Goal: Task Accomplishment & Management: Manage account settings

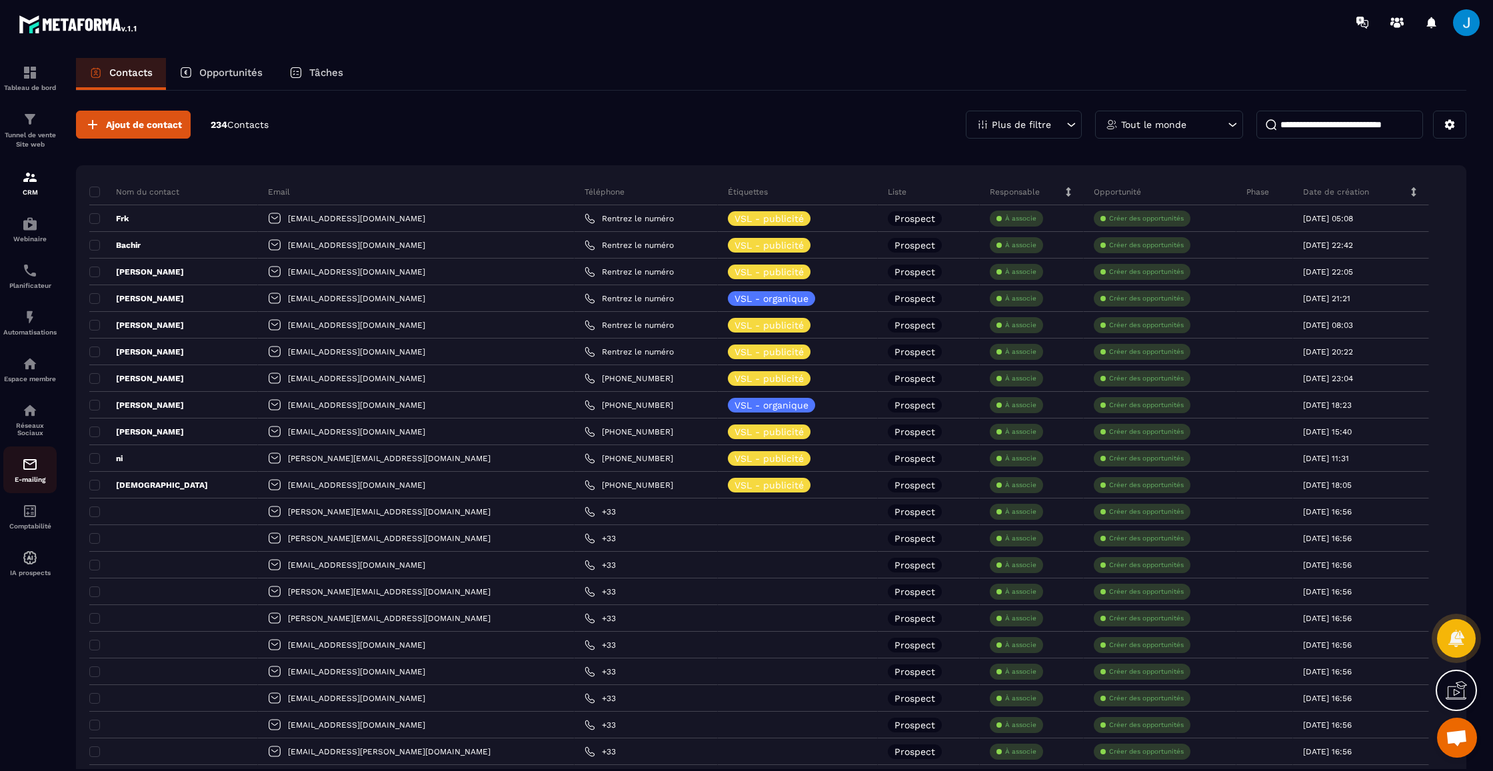
click at [30, 463] on img at bounding box center [30, 465] width 16 height 16
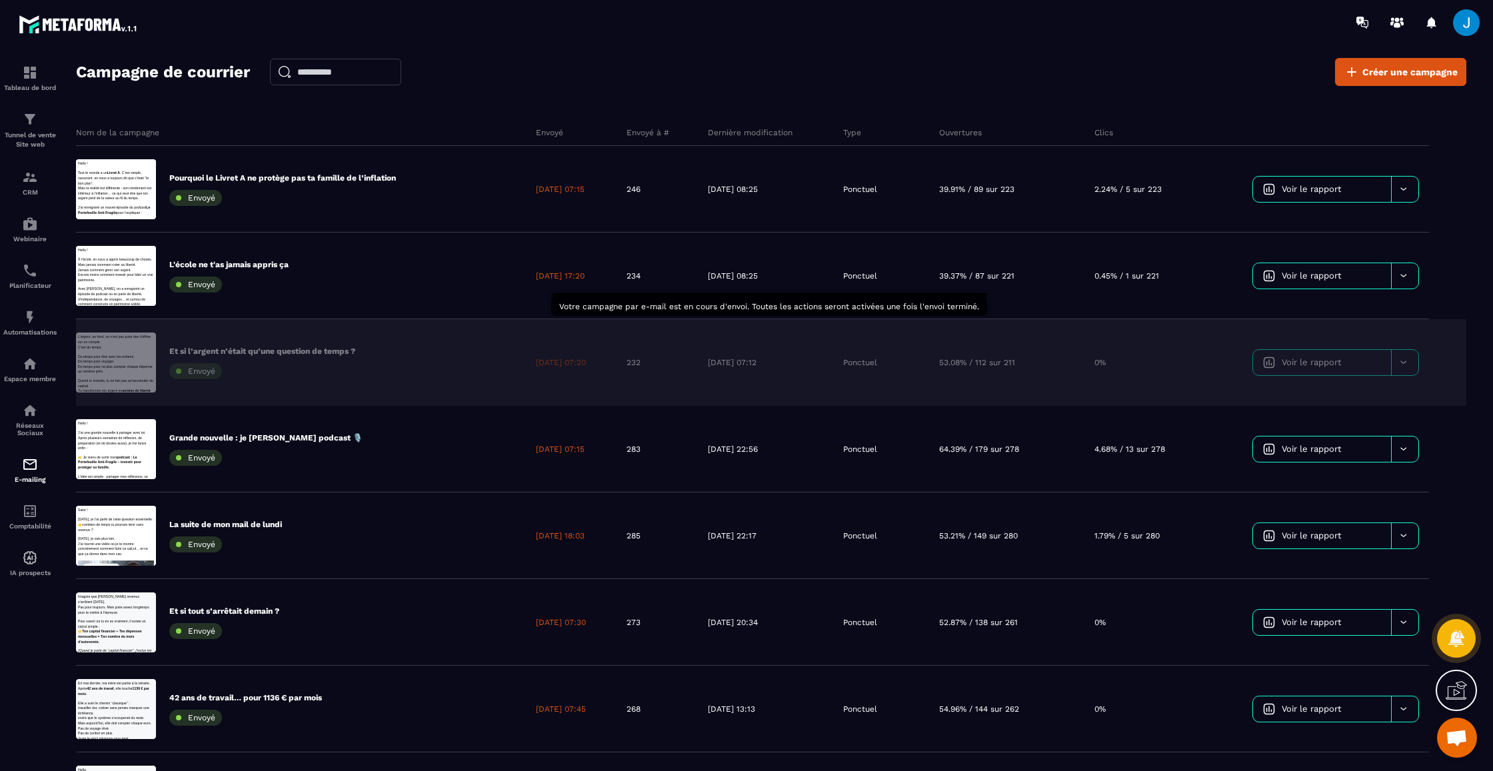
click at [449, 374] on div "Et si l’argent n’était qu’une question de temps ? Envoyé" at bounding box center [301, 362] width 450 height 87
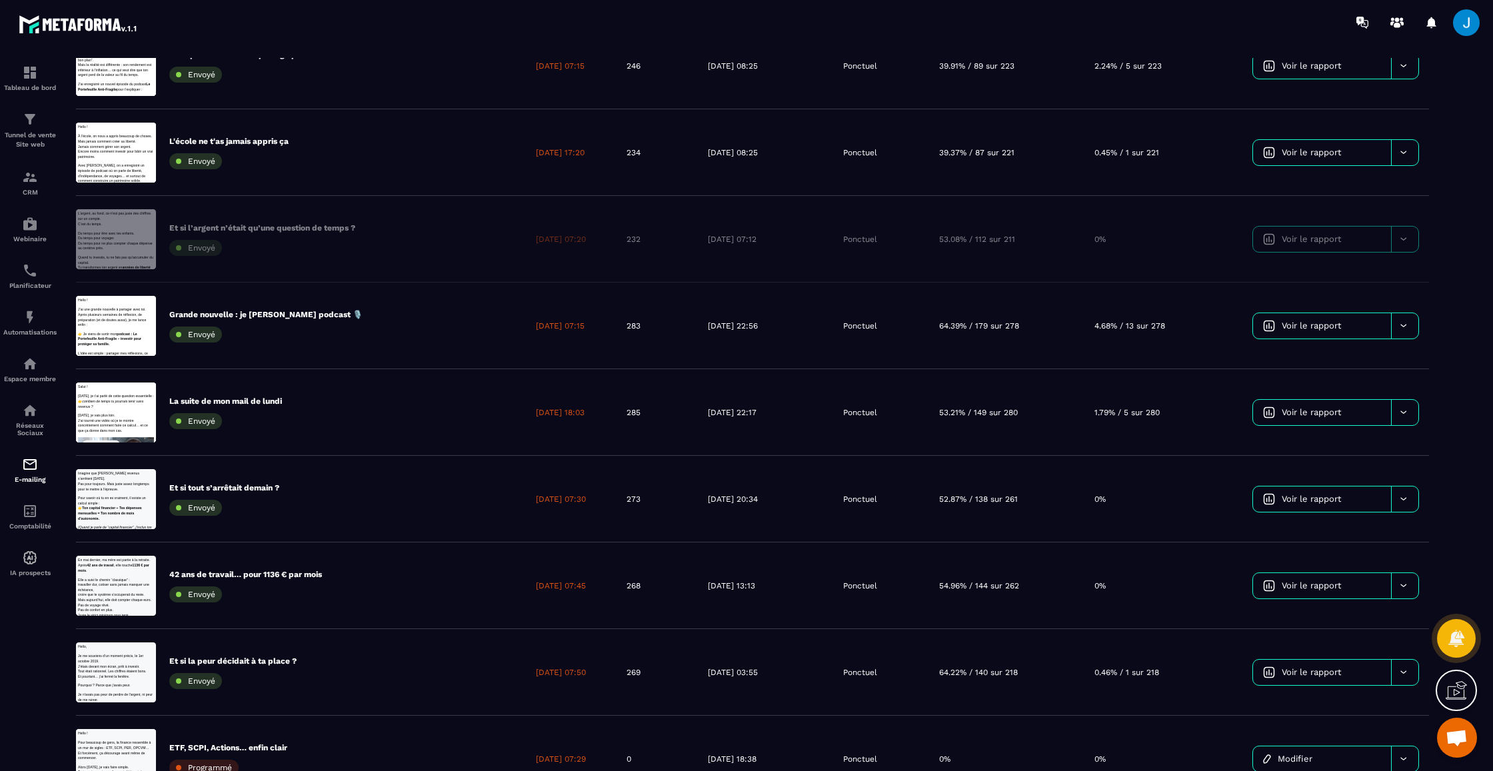
scroll to position [125, 0]
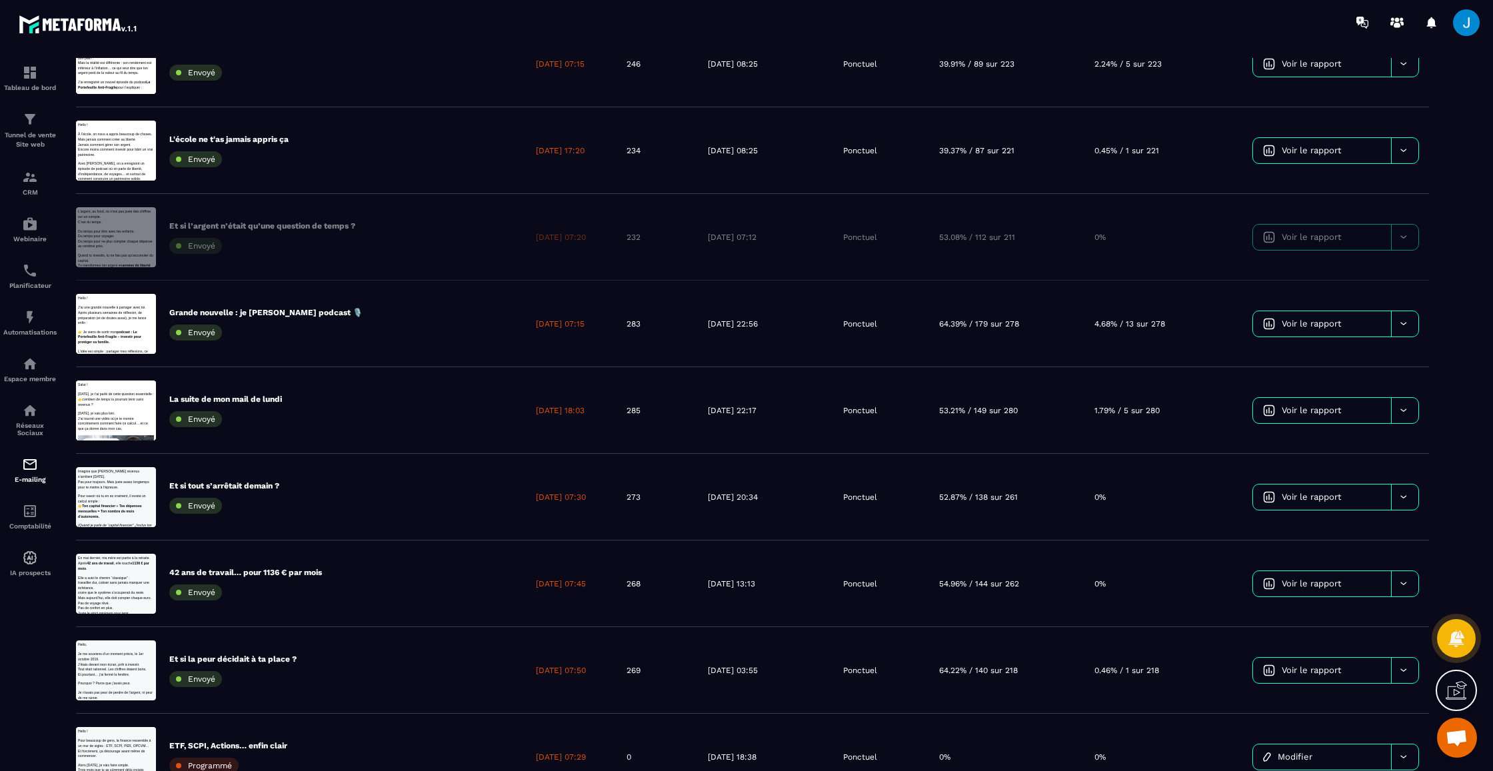
click at [1345, 228] on table "Nom de la campagne Envoyé Envoyé à # Dernière modification Type Ouvertures Clic…" at bounding box center [771, 440] width 1391 height 893
click at [1335, 238] on table "Nom de la campagne Envoyé Envoyé à # Dernière modification Type Ouvertures Clic…" at bounding box center [771, 440] width 1391 height 893
drag, startPoint x: 1431, startPoint y: 235, endPoint x: 1417, endPoint y: 237, distance: 13.5
click at [1429, 235] on table "Nom de la campagne Envoyé Envoyé à # Dernière modification Type Ouvertures Clic…" at bounding box center [771, 440] width 1391 height 893
click at [1417, 237] on table "Nom de la campagne Envoyé Envoyé à # Dernière modification Type Ouvertures Clic…" at bounding box center [771, 440] width 1391 height 893
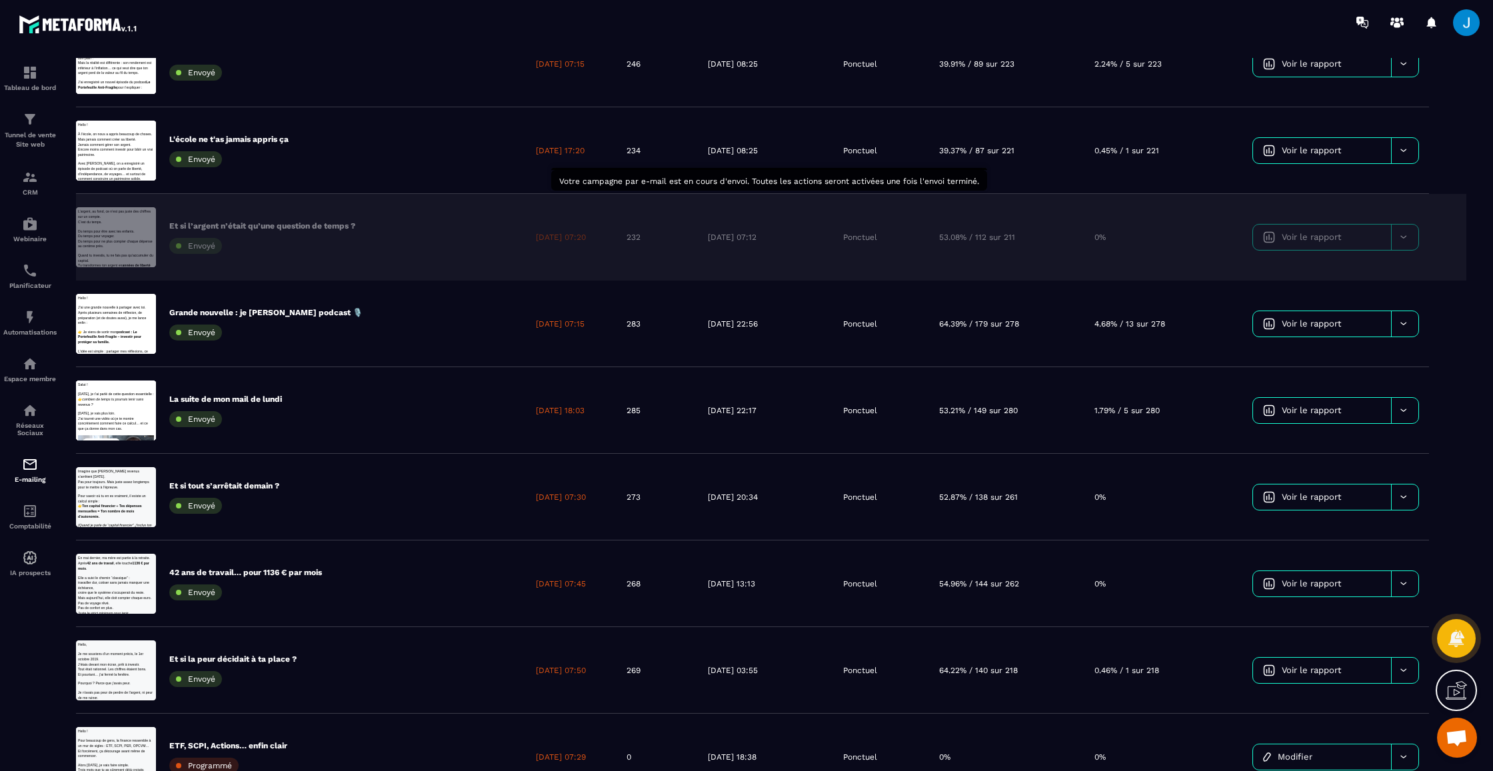
click at [1096, 235] on div "0%" at bounding box center [1156, 237] width 143 height 87
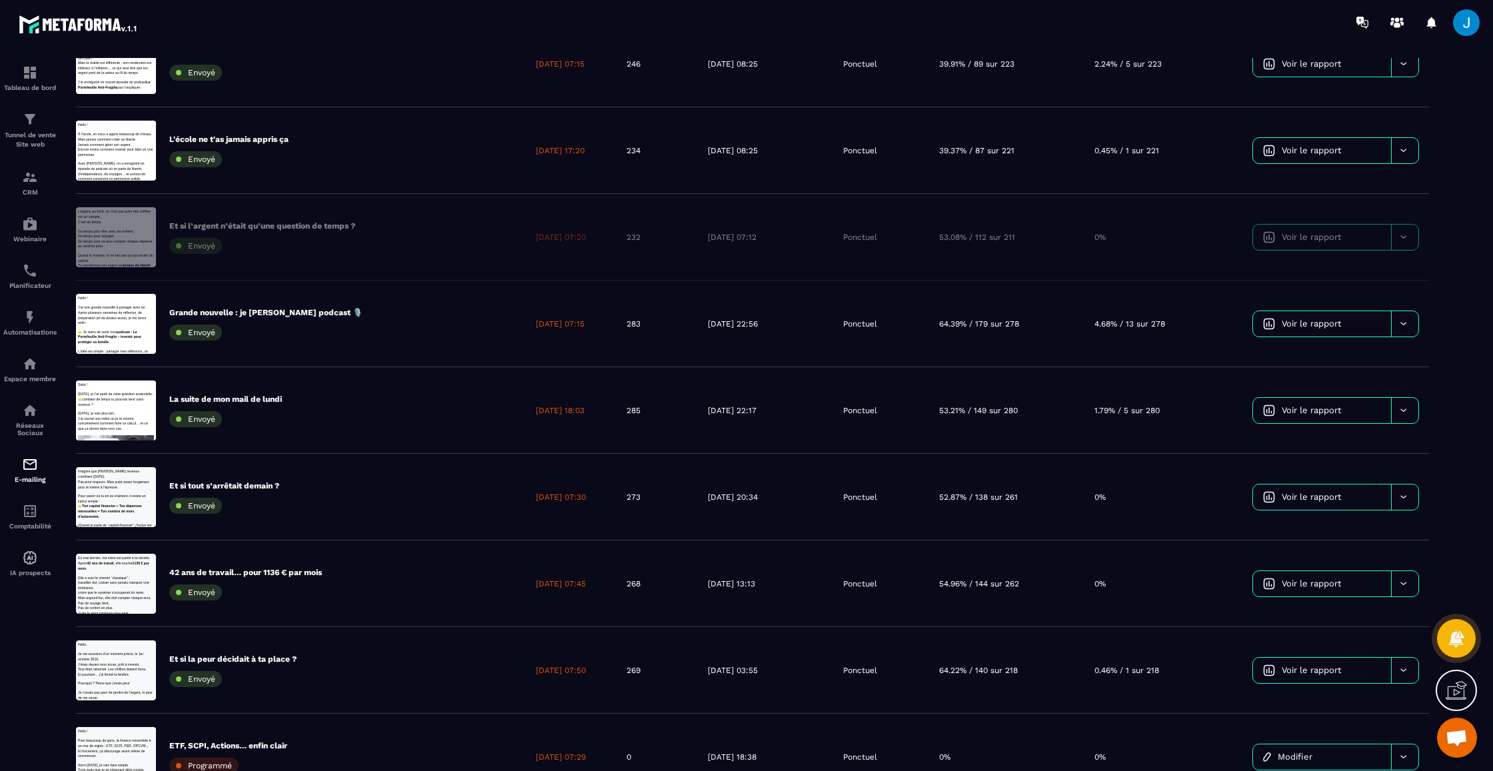
scroll to position [-1, 0]
click at [1457, 16] on span at bounding box center [1466, 22] width 27 height 27
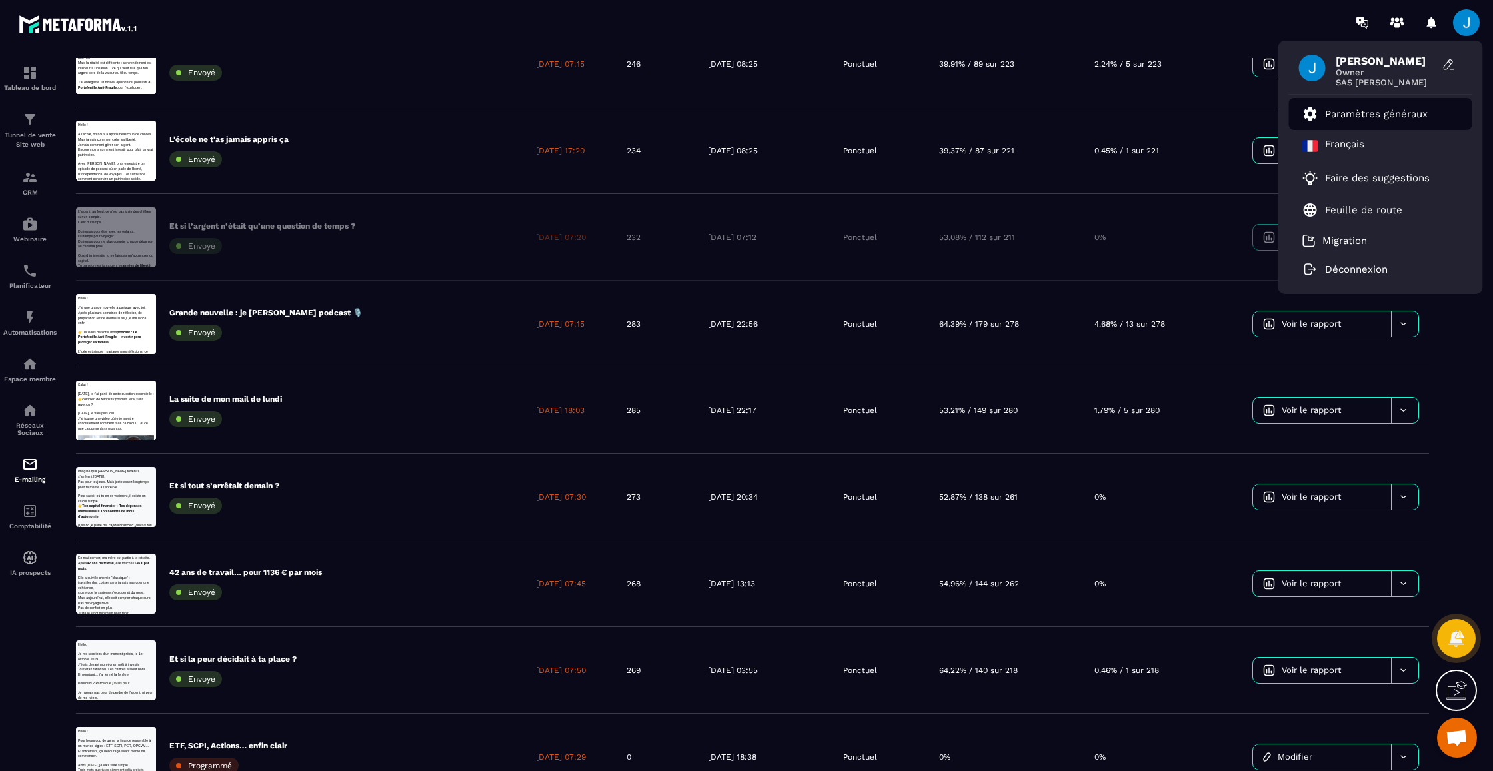
click at [1357, 115] on p "Paramètres généraux" at bounding box center [1376, 114] width 103 height 12
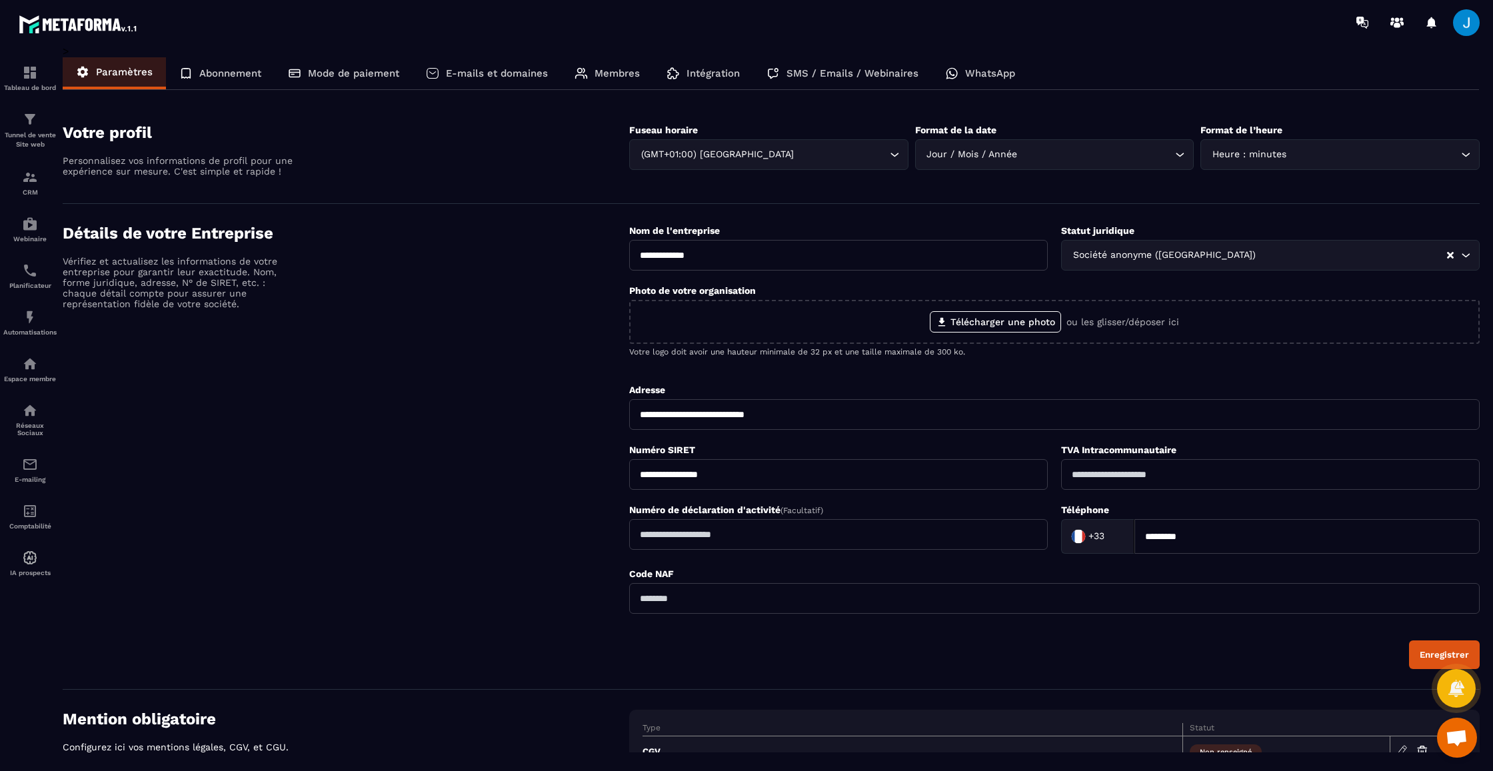
click at [880, 77] on p "SMS / Emails / Webinaires" at bounding box center [853, 73] width 132 height 12
